Goal: Task Accomplishment & Management: Manage account settings

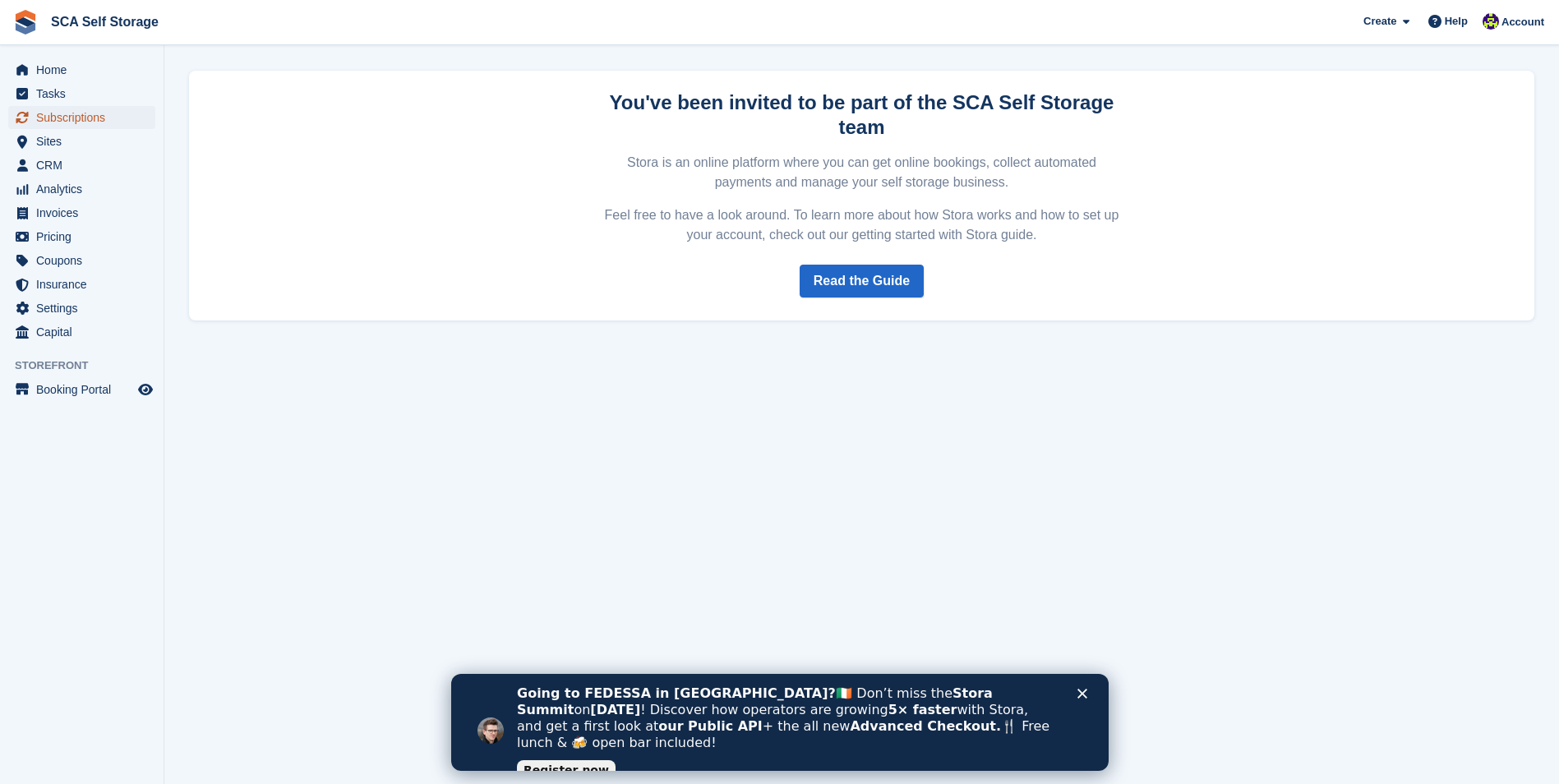
click at [78, 126] on span "Subscriptions" at bounding box center [85, 117] width 99 height 23
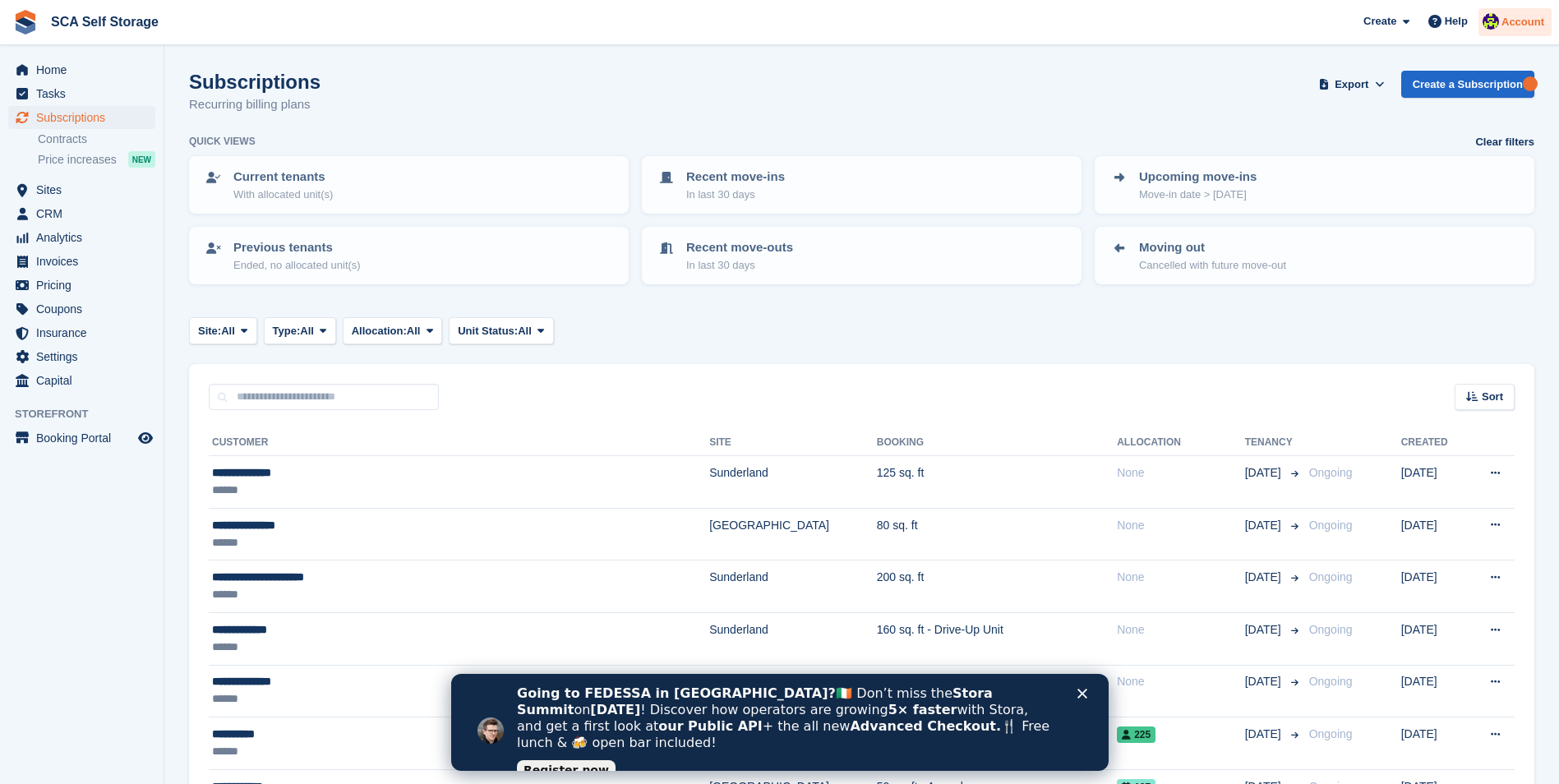
click at [1498, 19] on img at bounding box center [1491, 21] width 16 height 16
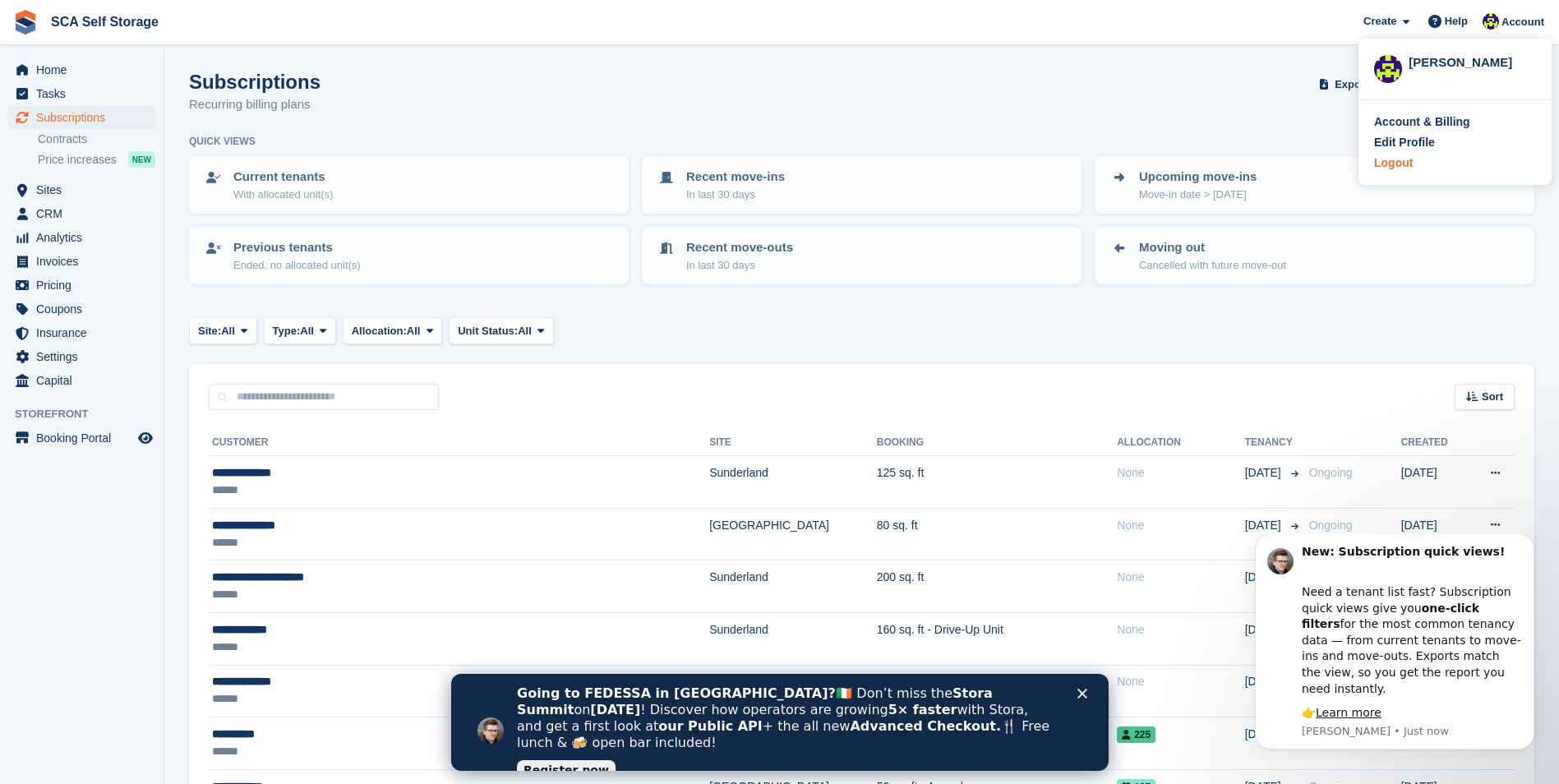
click at [1413, 161] on div "Logout" at bounding box center [1455, 163] width 162 height 17
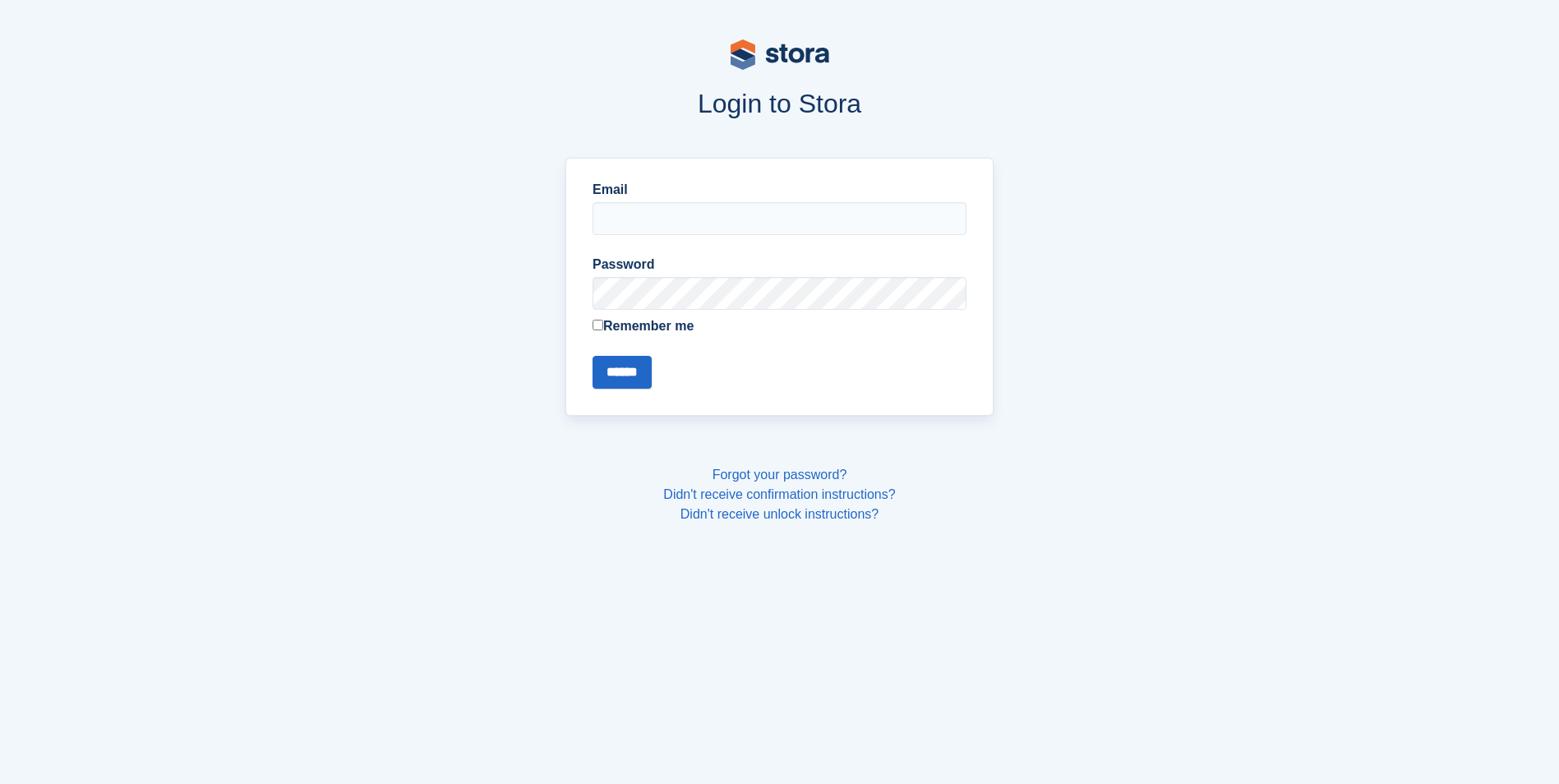
type input "**********"
